Goal: Navigation & Orientation: Find specific page/section

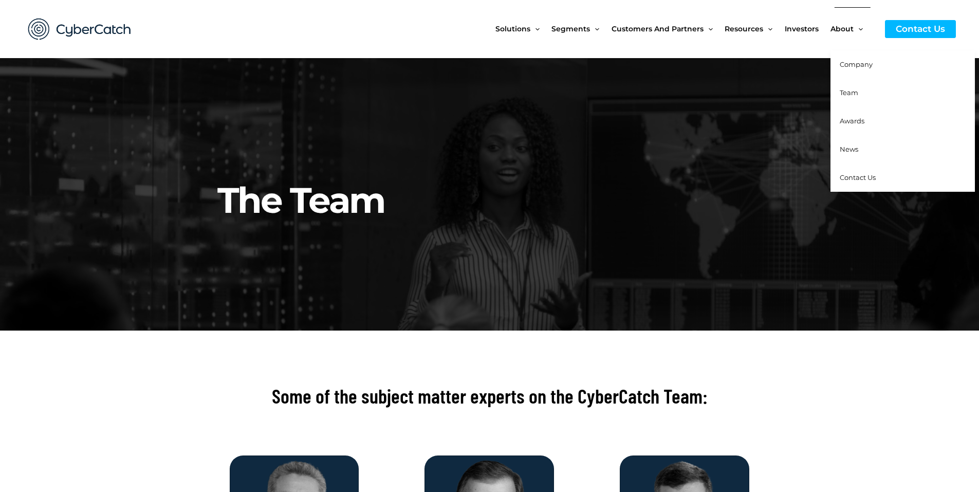
click at [855, 123] on span "Awards" at bounding box center [852, 121] width 25 height 8
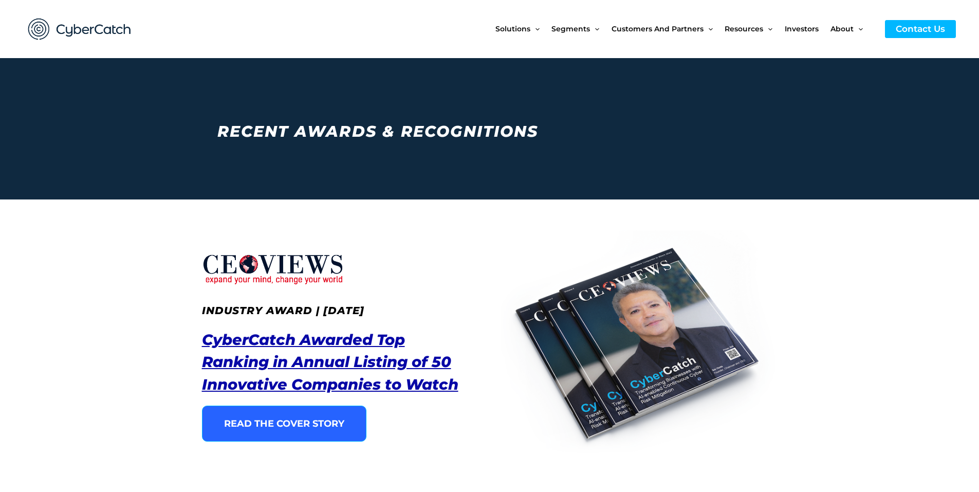
click at [62, 28] on img at bounding box center [79, 29] width 123 height 43
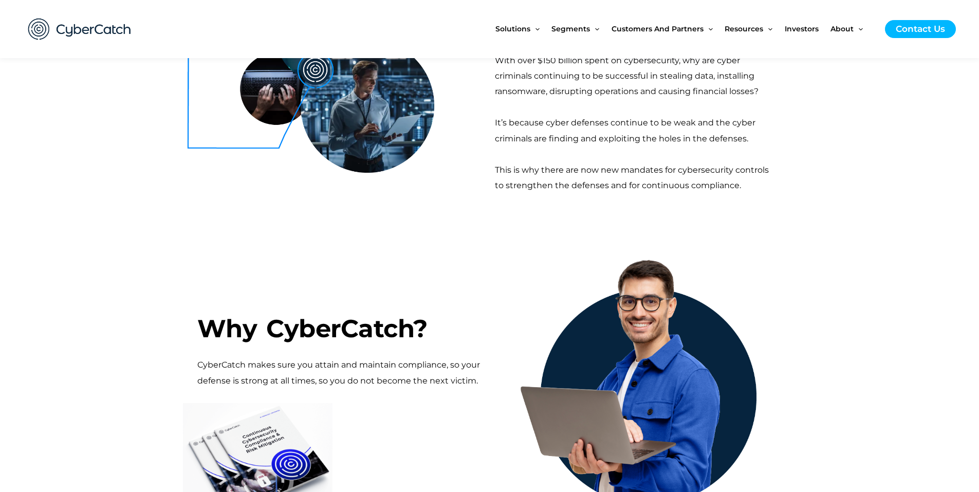
scroll to position [360, 0]
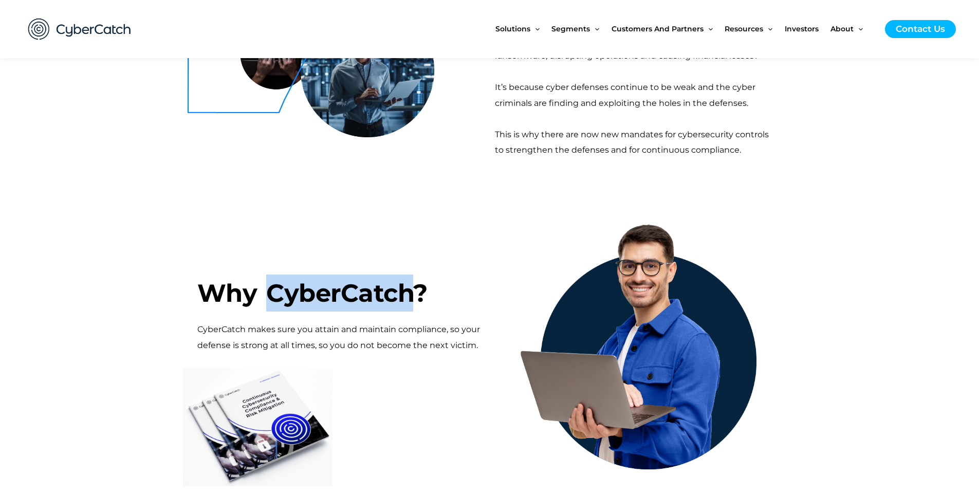
drag, startPoint x: 288, startPoint y: 293, endPoint x: 406, endPoint y: 288, distance: 117.8
click at [406, 288] on h3 "Why CyberCatch?" at bounding box center [341, 274] width 288 height 74
